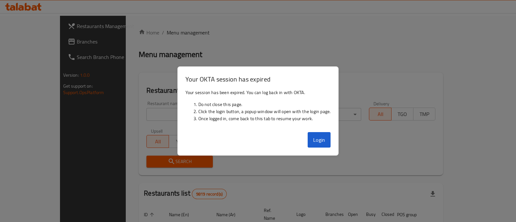
drag, startPoint x: 70, startPoint y: 128, endPoint x: 73, endPoint y: 122, distance: 6.8
click at [70, 128] on div at bounding box center [258, 111] width 516 height 222
click at [313, 140] on button "Login" at bounding box center [318, 139] width 23 height 15
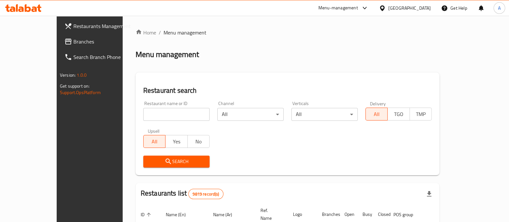
click at [171, 120] on input "search" at bounding box center [176, 114] width 66 height 13
click at [171, 119] on input "search" at bounding box center [176, 114] width 66 height 13
type input "farid"
click at [32, 7] on icon at bounding box center [23, 8] width 36 height 8
click at [167, 109] on input "search" at bounding box center [176, 114] width 66 height 13
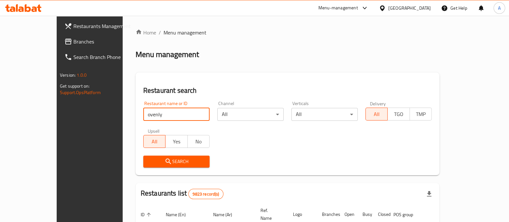
type input "ovenly"
click button "Search" at bounding box center [176, 162] width 66 height 12
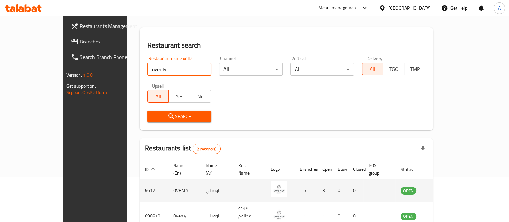
scroll to position [75, 0]
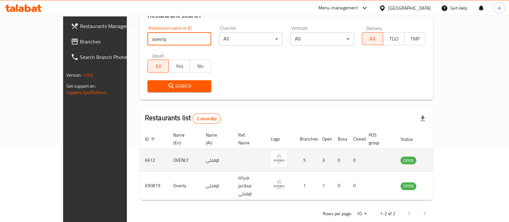
click at [140, 152] on td "6612" at bounding box center [154, 160] width 28 height 23
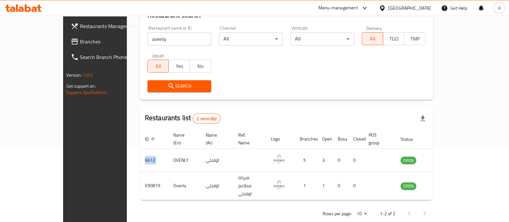
copy td "6612"
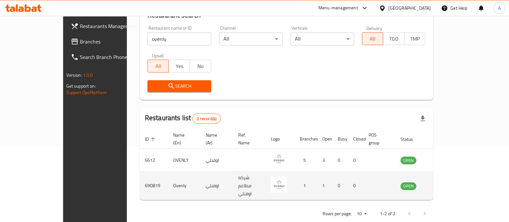
click at [140, 177] on td "690819" at bounding box center [154, 186] width 28 height 28
copy td "690819"
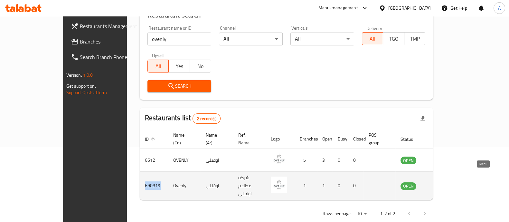
click at [442, 183] on icon "enhanced table" at bounding box center [438, 185] width 7 height 5
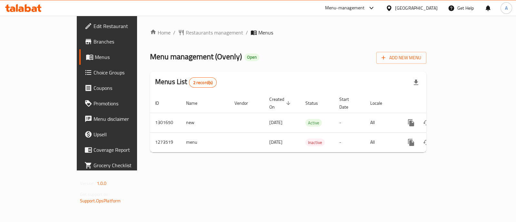
click at [79, 35] on link "Branches" at bounding box center [120, 41] width 83 height 15
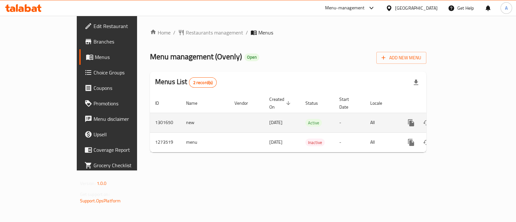
click at [461, 119] on icon "enhanced table" at bounding box center [457, 123] width 8 height 8
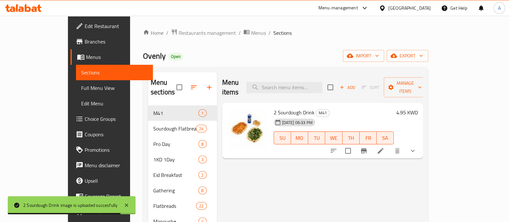
click at [421, 146] on button "show more" at bounding box center [412, 150] width 15 height 15
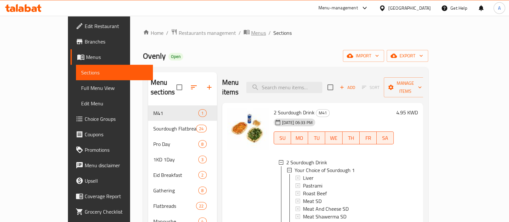
click at [251, 31] on span "Menus" at bounding box center [258, 33] width 15 height 8
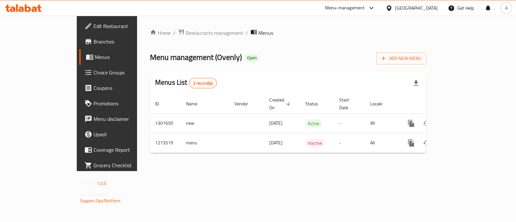
click at [160, 39] on div "Home / Restaurants management / Menus Menu management ( Ovenly ) Open Add New M…" at bounding box center [288, 94] width 276 height 130
click at [186, 34] on span "Restaurants management" at bounding box center [214, 33] width 57 height 8
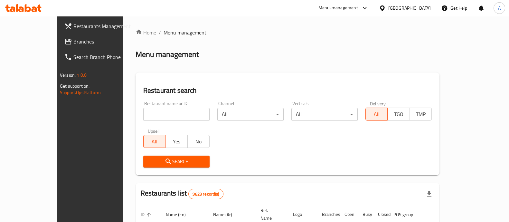
click at [145, 120] on input "search" at bounding box center [176, 114] width 66 height 13
type input "ovenly"
click button "Search" at bounding box center [176, 162] width 66 height 12
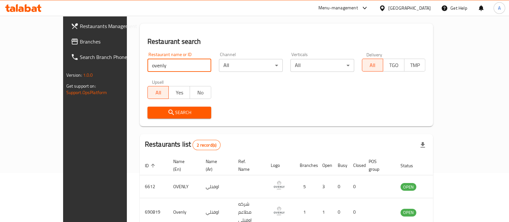
scroll to position [75, 0]
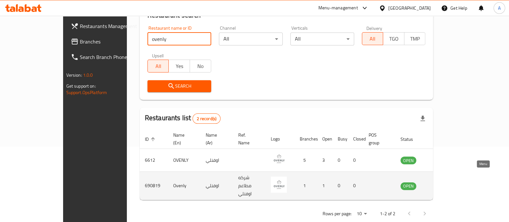
click at [442, 183] on icon "enhanced table" at bounding box center [438, 185] width 7 height 5
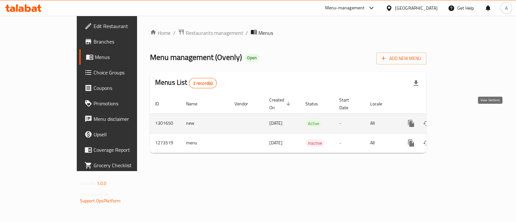
click at [461, 120] on icon "enhanced table" at bounding box center [457, 124] width 8 height 8
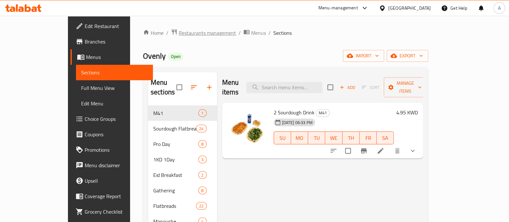
click at [179, 32] on span "Restaurants management" at bounding box center [207, 33] width 57 height 8
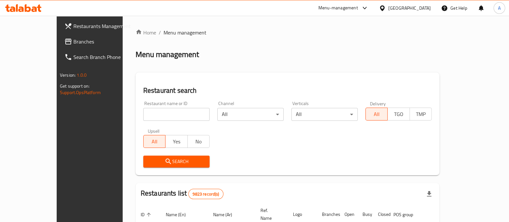
click at [171, 107] on div "Restaurant name or ID Restaurant name or ID" at bounding box center [176, 111] width 66 height 20
click at [178, 109] on input "search" at bounding box center [176, 114] width 66 height 13
type input "ovenly"
click button "Search" at bounding box center [176, 162] width 66 height 12
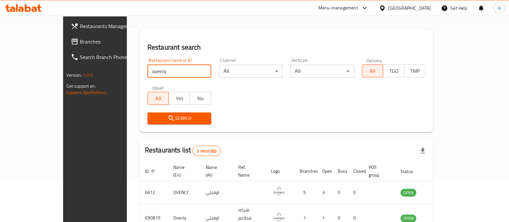
scroll to position [75, 0]
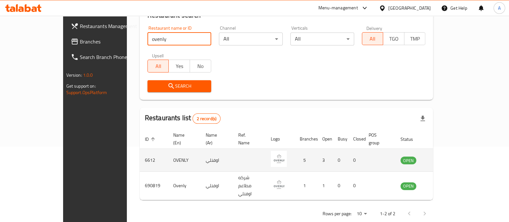
click at [441, 159] on icon "enhanced table" at bounding box center [440, 160] width 2 height 3
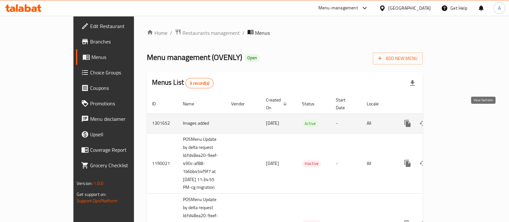
click at [458, 120] on icon "enhanced table" at bounding box center [454, 124] width 8 height 8
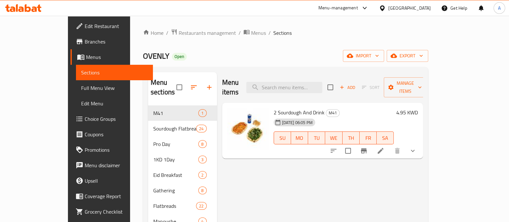
click at [20, 1] on div "Menu-management [GEOGRAPHIC_DATA] Get Help A" at bounding box center [254, 7] width 509 height 15
click at [21, 3] on div at bounding box center [23, 8] width 47 height 13
click at [26, 10] on icon at bounding box center [28, 8] width 6 height 8
